Goal: Navigation & Orientation: Go to known website

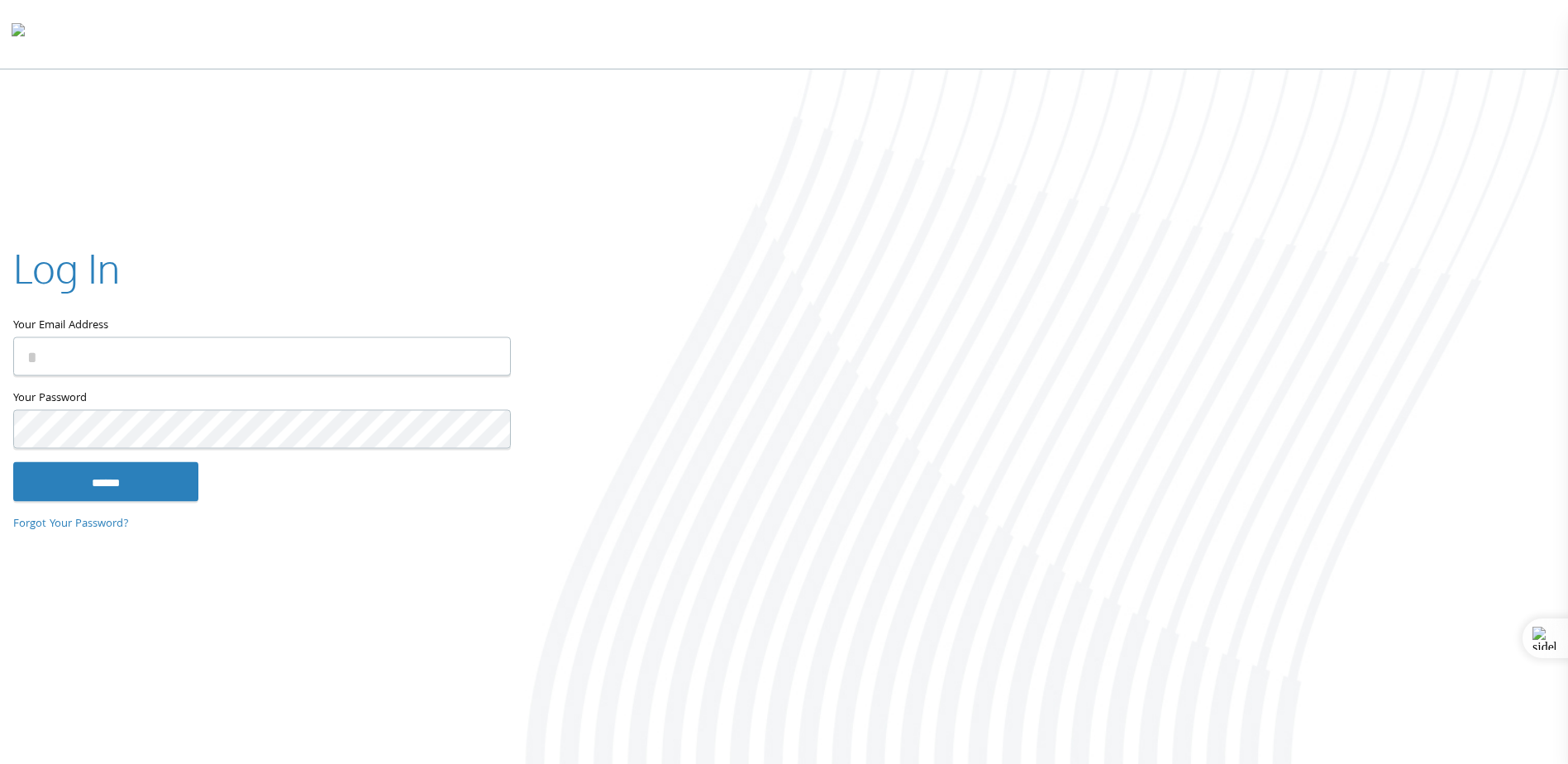
click at [306, 346] on input "Your Email Address" at bounding box center [262, 356] width 498 height 39
type input "**********"
click at [160, 476] on input "******" at bounding box center [106, 482] width 185 height 39
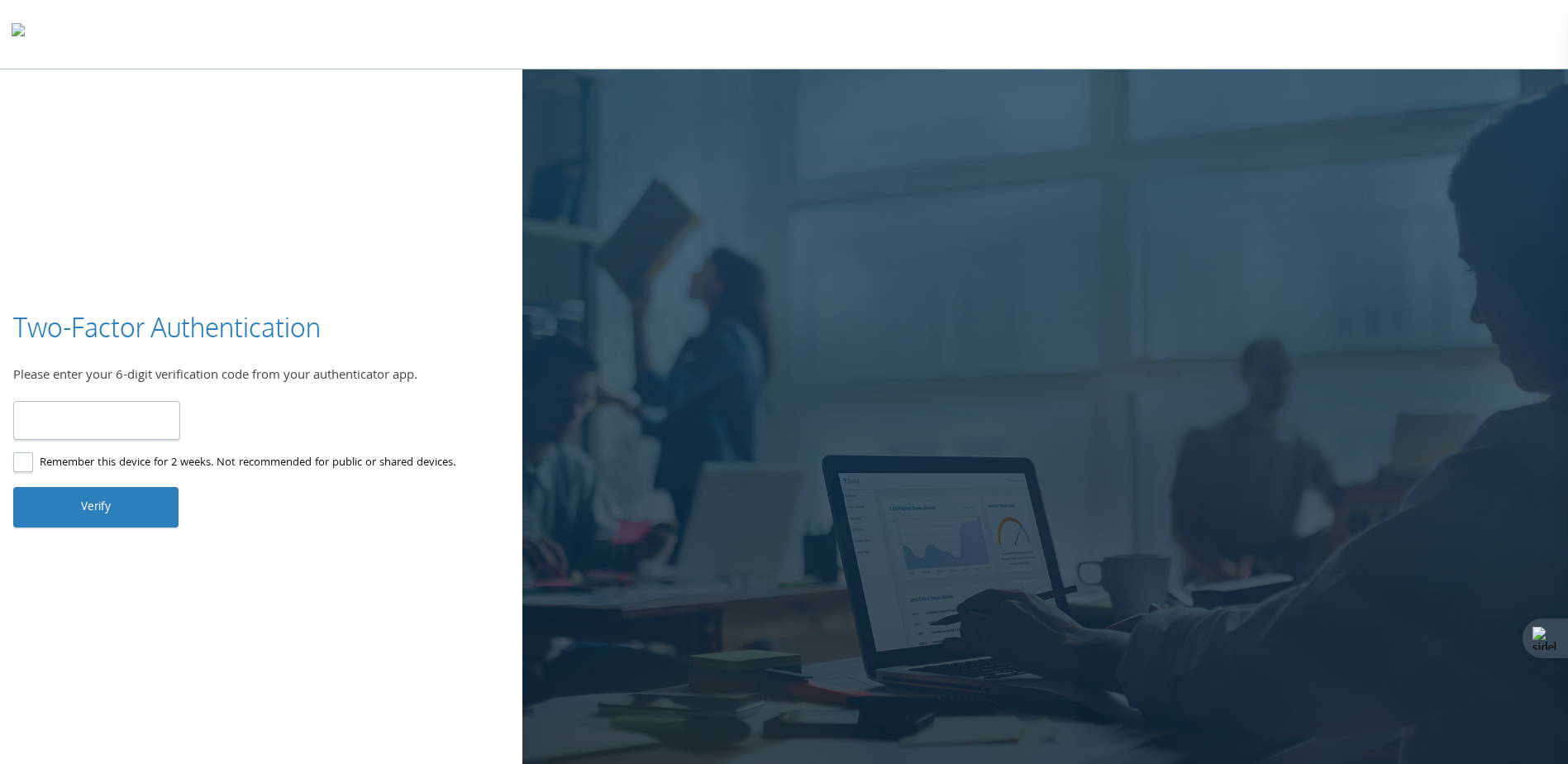
type input "******"
